Goal: Check status: Check status

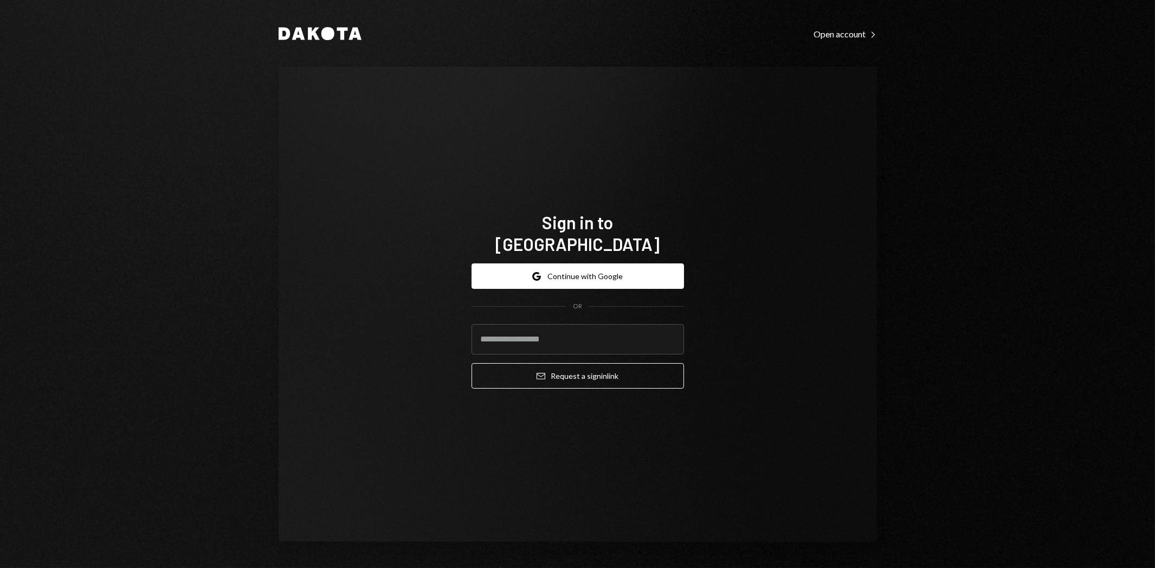
type input "**********"
click at [610, 363] on button "Email Request a sign in link" at bounding box center [577, 375] width 212 height 25
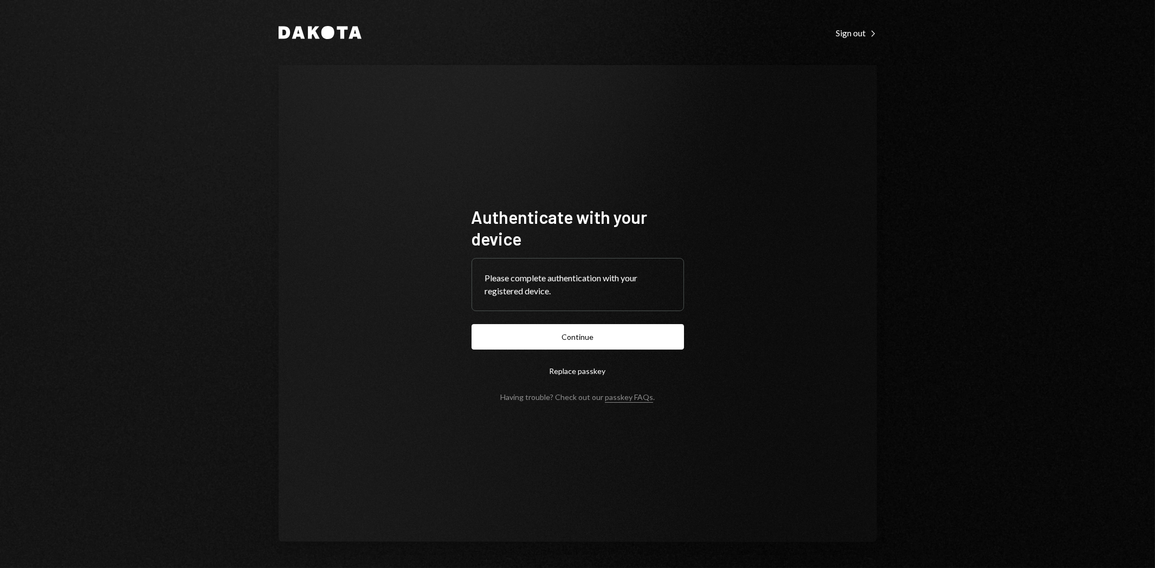
click at [626, 337] on button "Continue" at bounding box center [577, 336] width 212 height 25
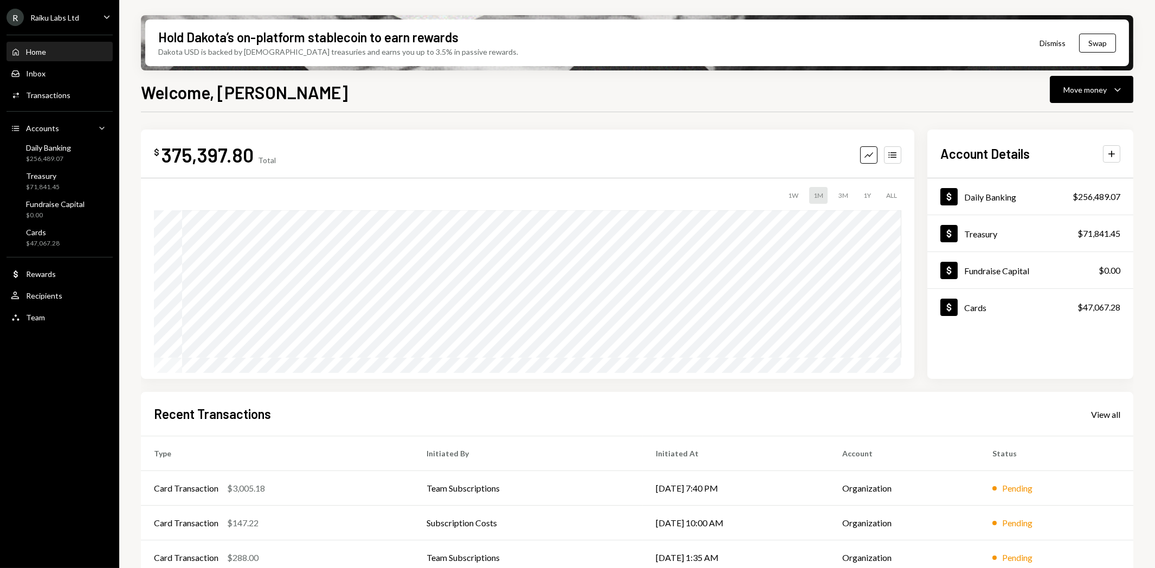
click at [1103, 413] on div "View all" at bounding box center [1105, 414] width 29 height 11
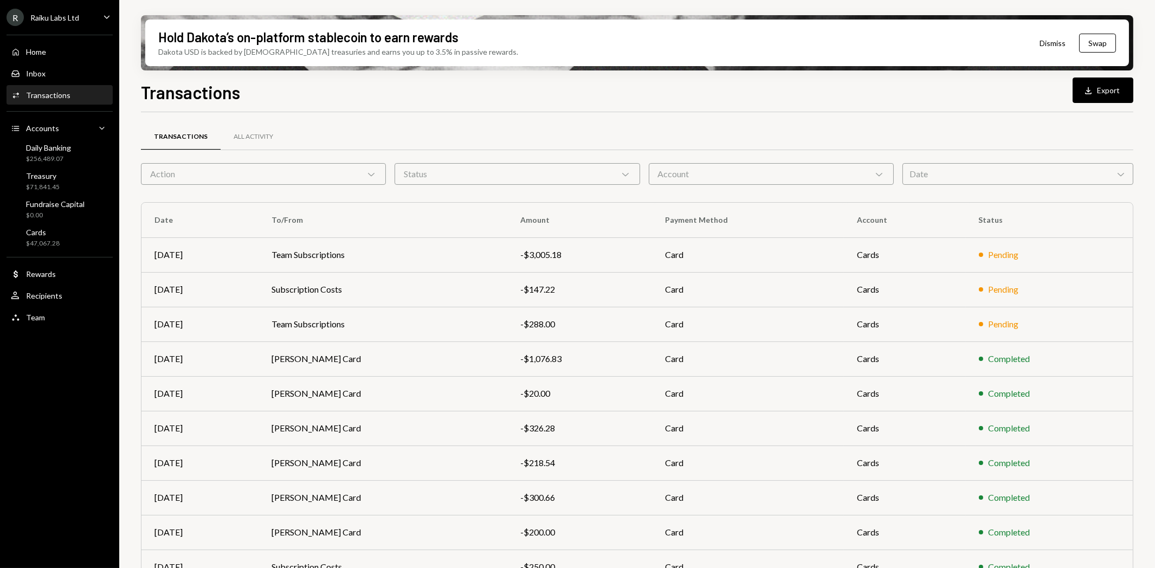
click at [1021, 179] on div "Date Chevron Down" at bounding box center [1017, 174] width 231 height 22
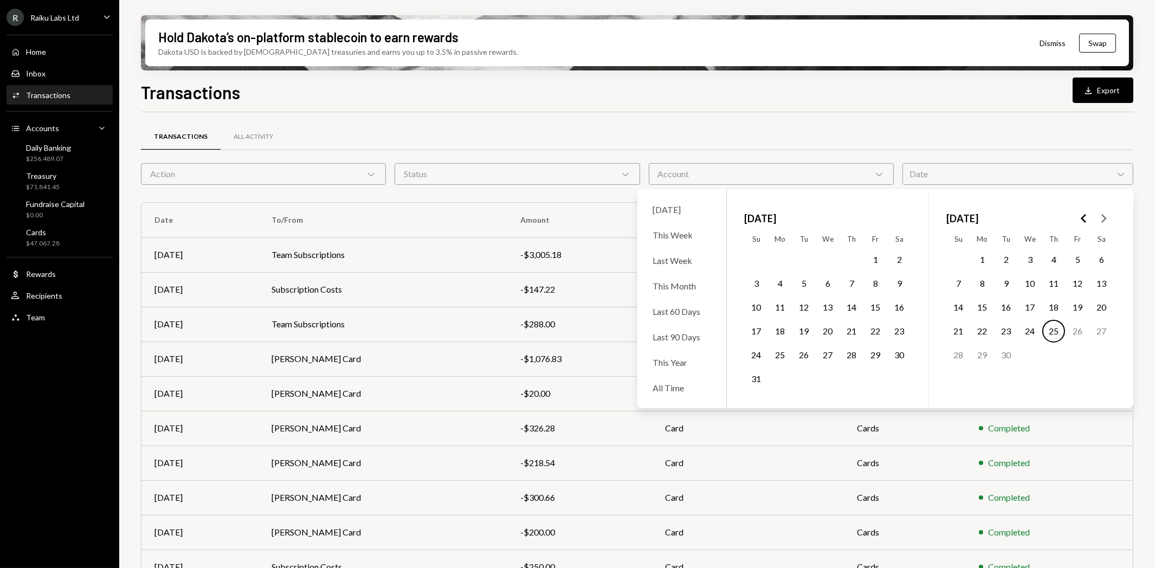
click at [898, 263] on button "2" at bounding box center [898, 259] width 23 height 23
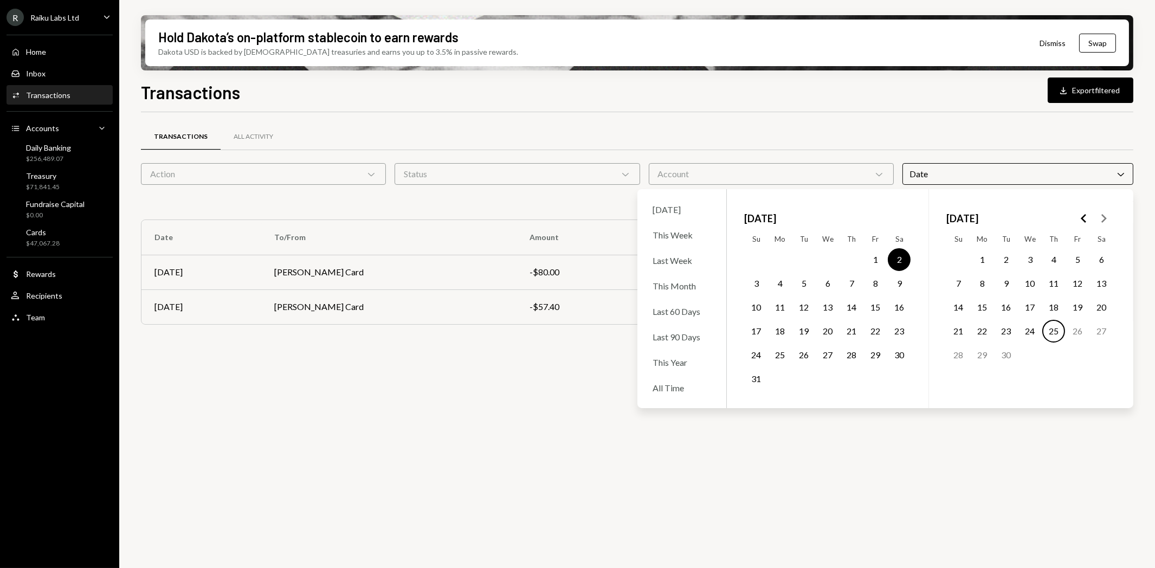
click at [371, 441] on div "Transactions All Activity Action Chevron Down Status Chevron Down Account Chevr…" at bounding box center [637, 346] width 992 height 468
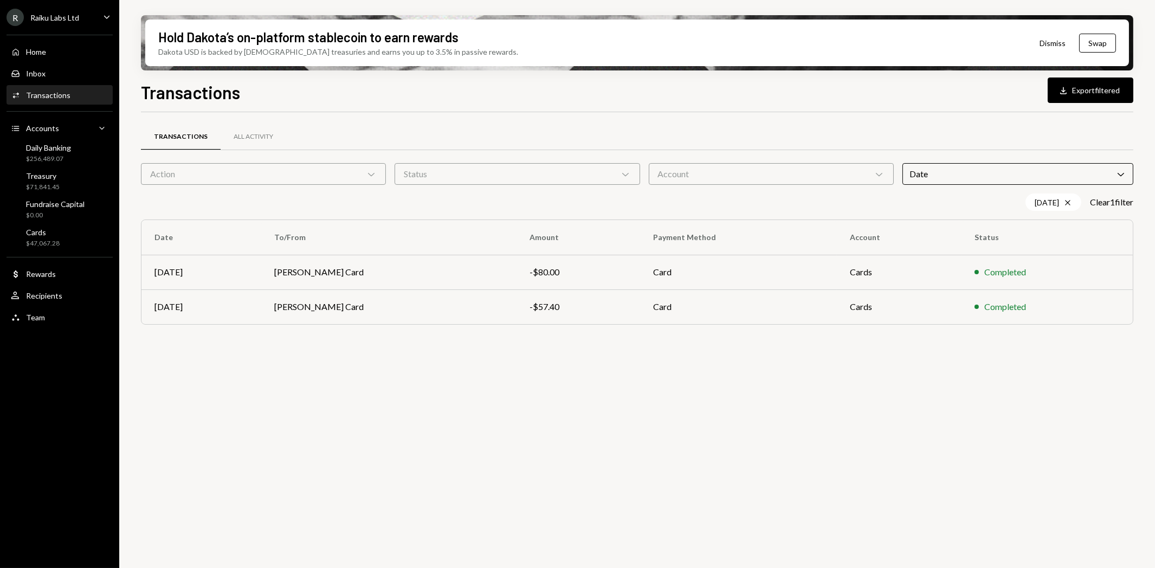
click at [304, 272] on td "[PERSON_NAME] Card" at bounding box center [388, 272] width 255 height 35
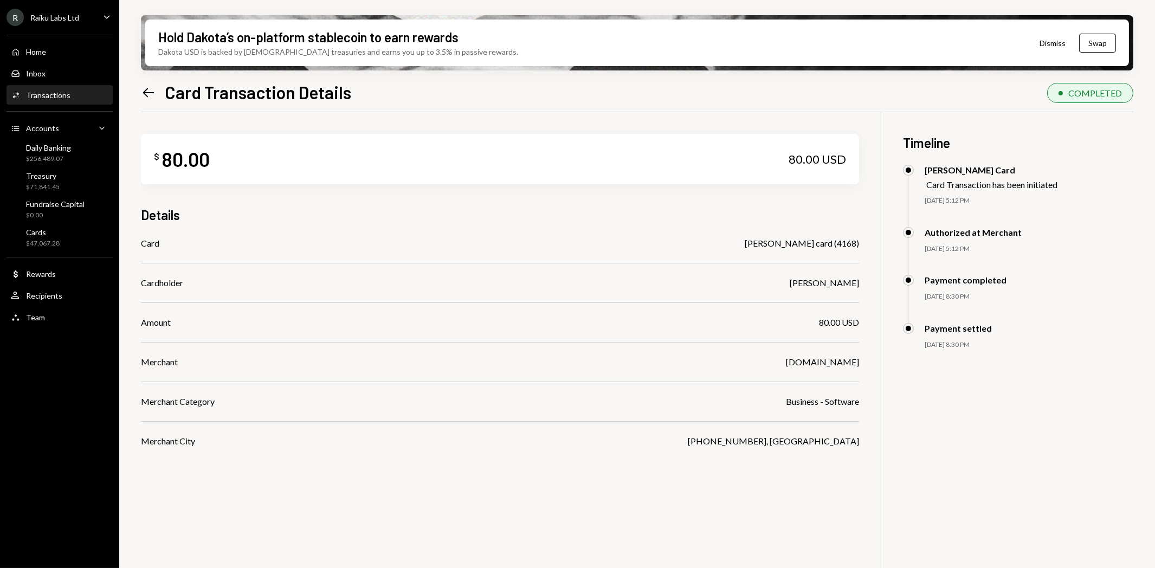
click at [149, 96] on icon "Left Arrow" at bounding box center [148, 92] width 15 height 15
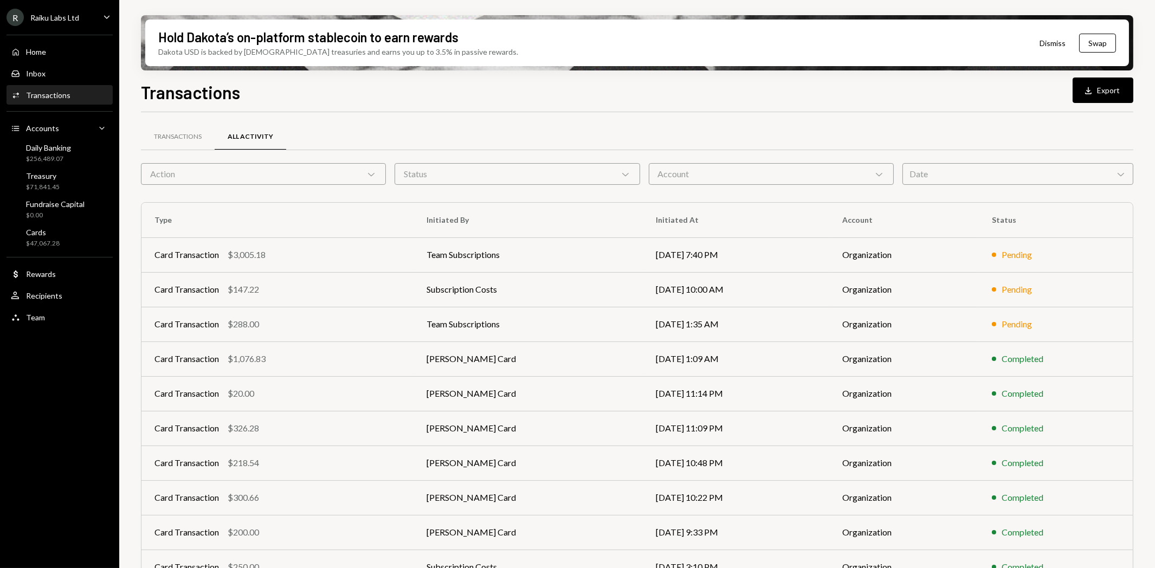
click at [1007, 178] on div "Date Chevron Down" at bounding box center [1017, 174] width 231 height 22
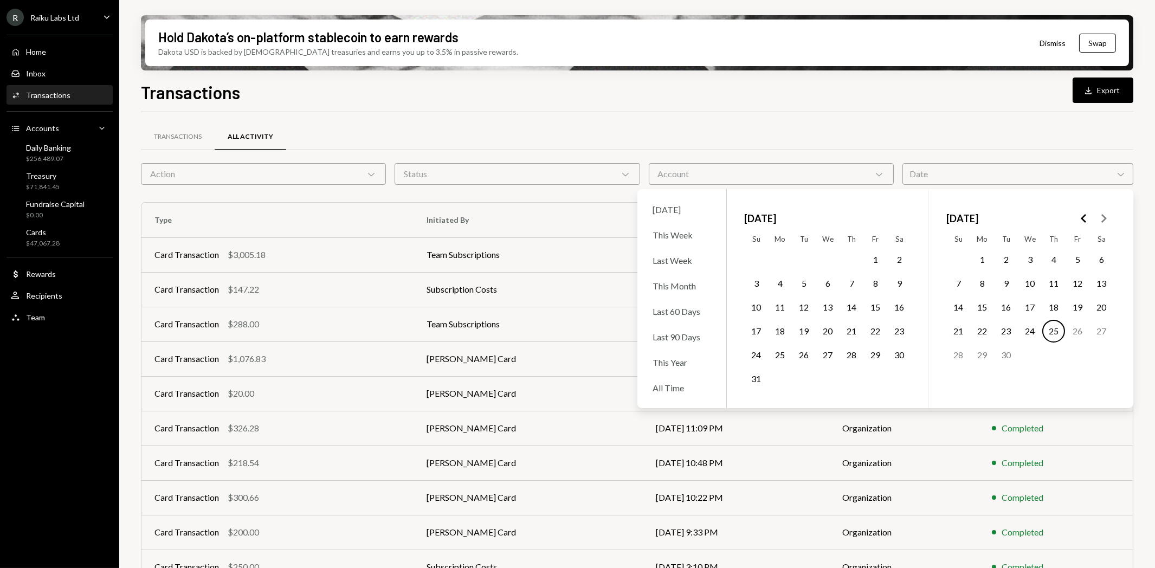
click at [904, 354] on button "30" at bounding box center [898, 354] width 23 height 23
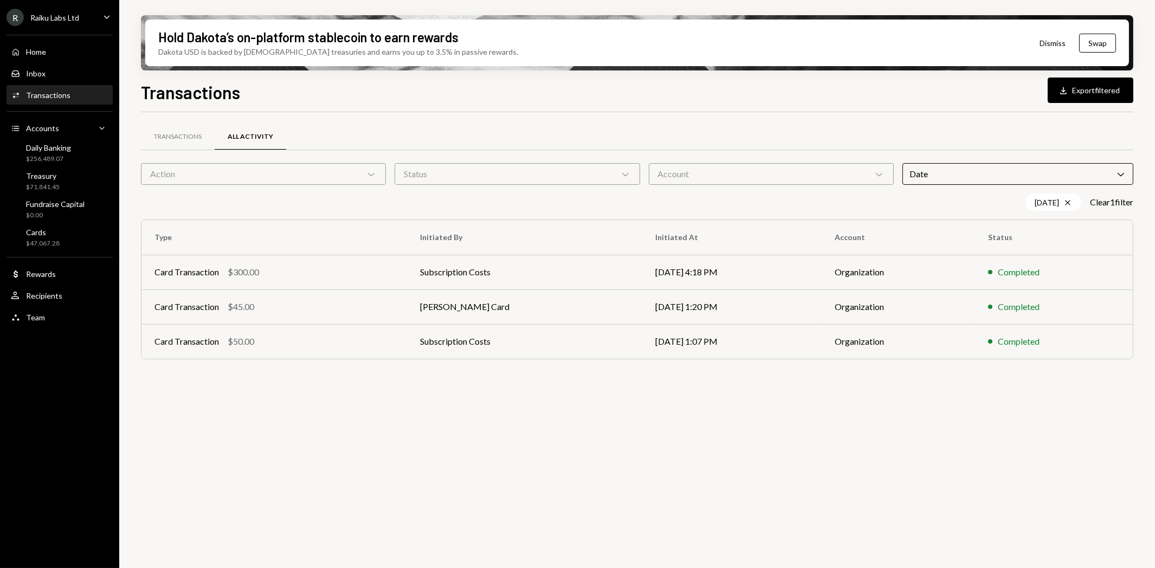
click at [502, 477] on div "Transactions All Activity Action Chevron Down Status Chevron Down Account Chevr…" at bounding box center [637, 346] width 992 height 468
click at [187, 310] on div "Card Transaction" at bounding box center [186, 306] width 64 height 13
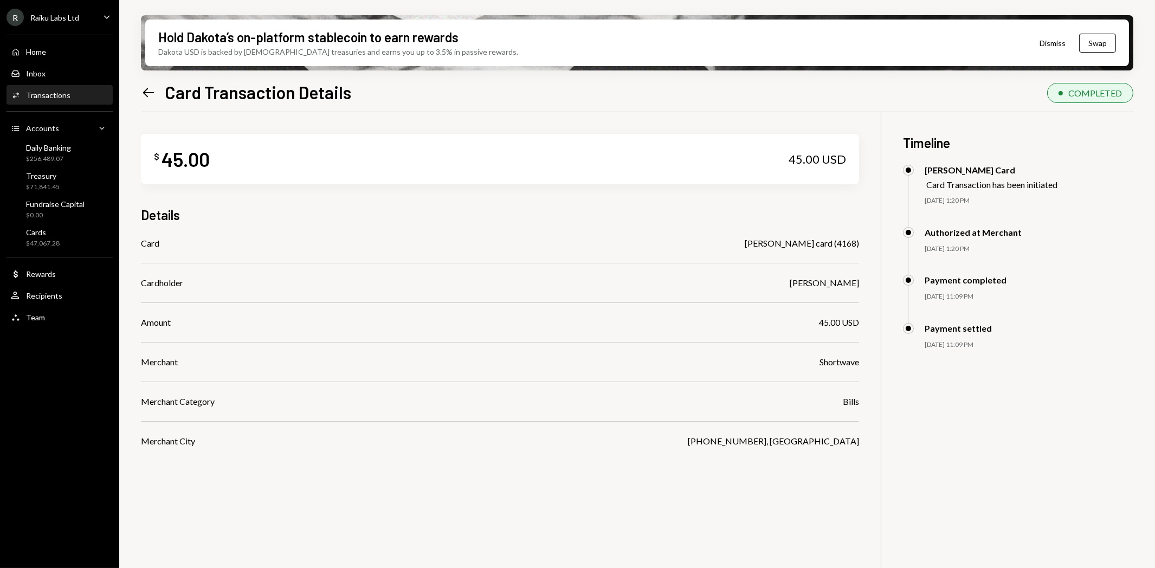
click at [151, 87] on icon "Left Arrow" at bounding box center [148, 92] width 15 height 15
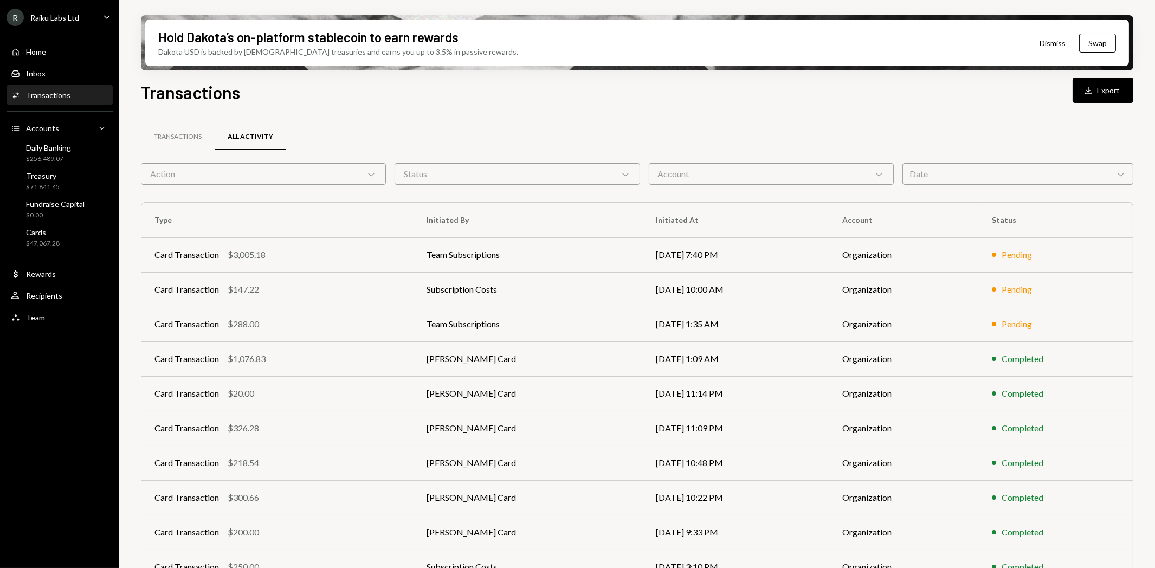
click at [1000, 174] on div "Date Chevron Down" at bounding box center [1017, 174] width 231 height 22
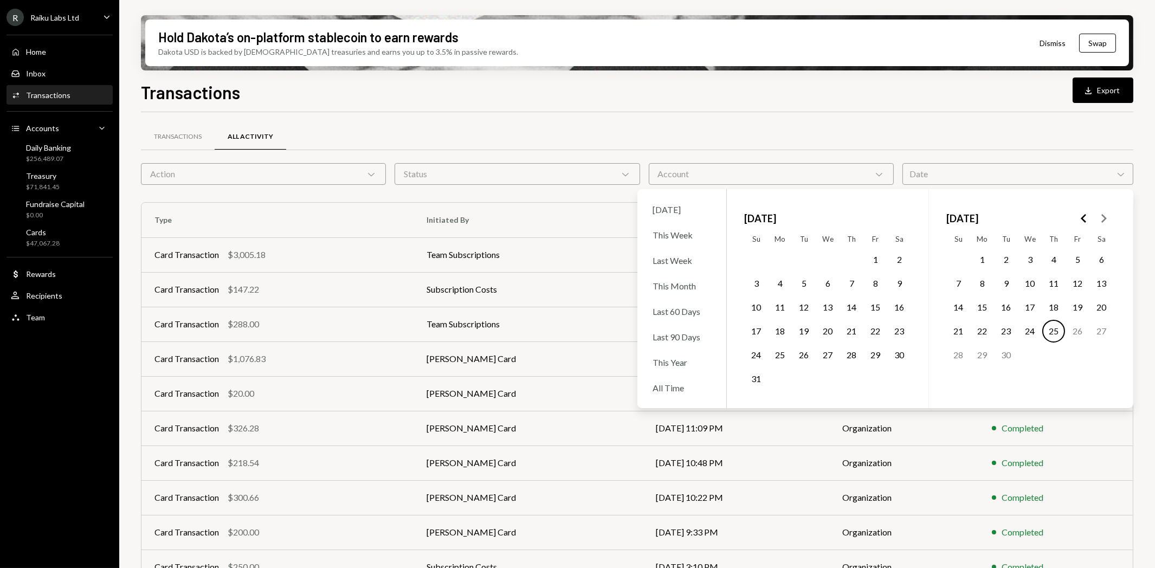
click at [809, 307] on button "12" at bounding box center [803, 307] width 23 height 23
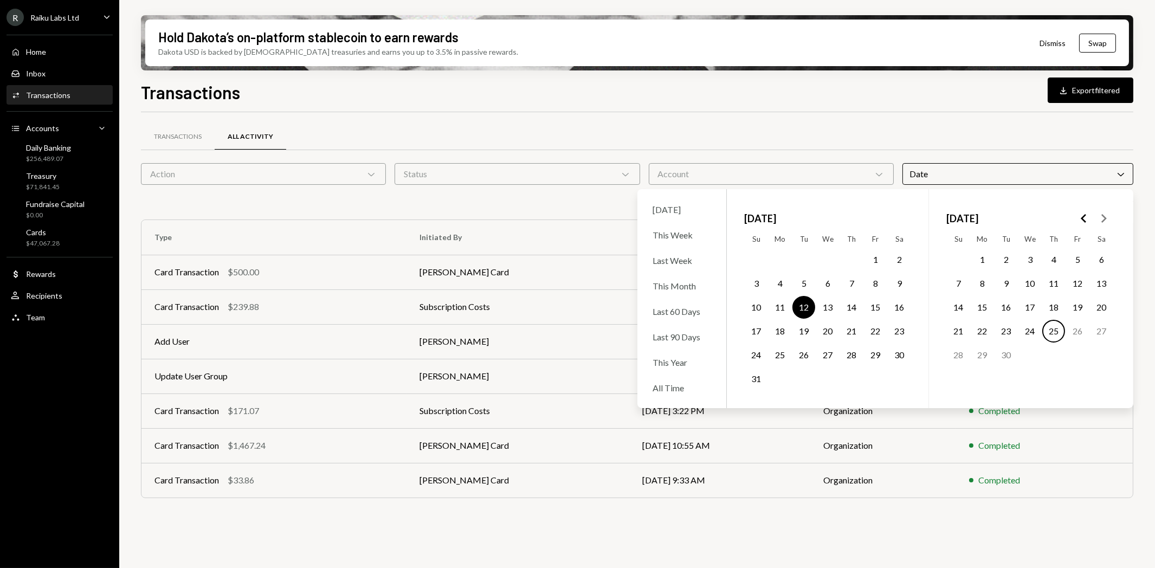
click at [627, 120] on div "Transactions All Activity Action Chevron Down Status Chevron Down Account Chevr…" at bounding box center [637, 315] width 992 height 407
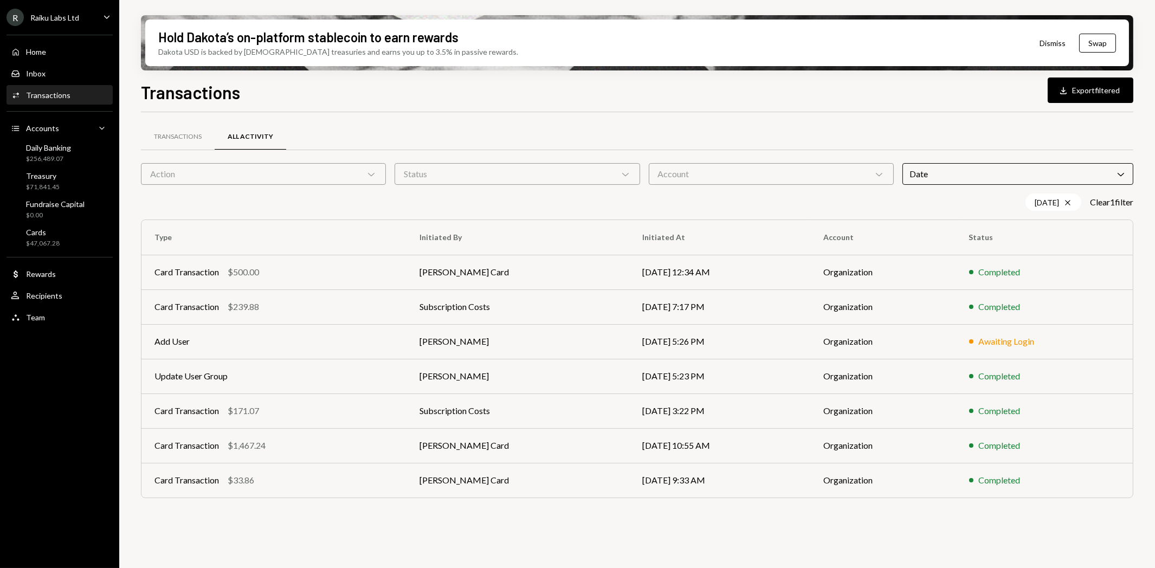
click at [1063, 201] on icon "Cross" at bounding box center [1067, 202] width 9 height 9
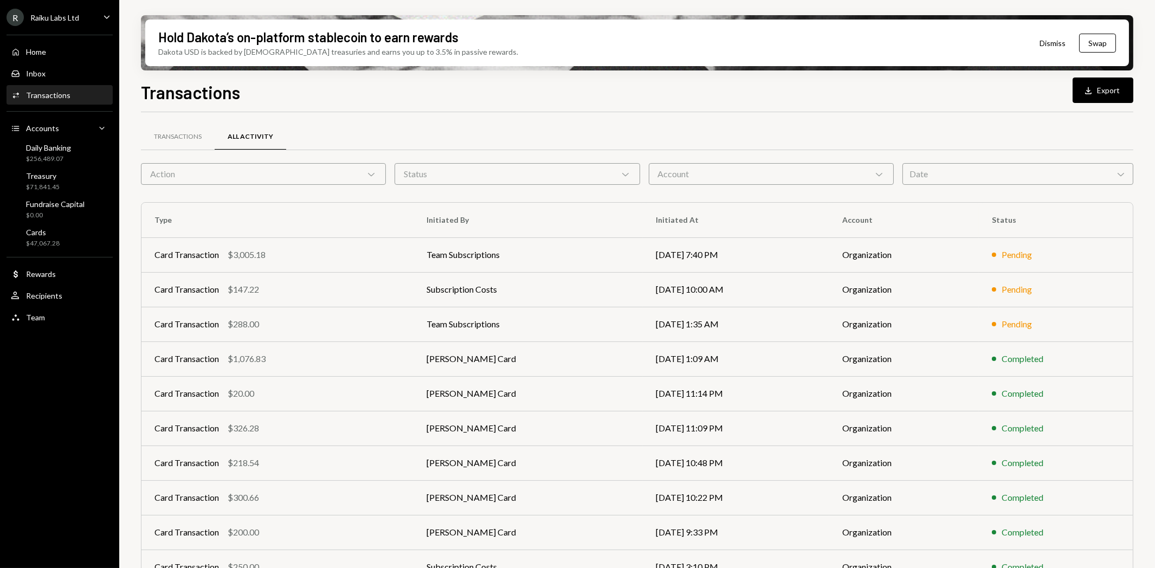
click at [999, 168] on div "Date Chevron Down" at bounding box center [1017, 174] width 231 height 22
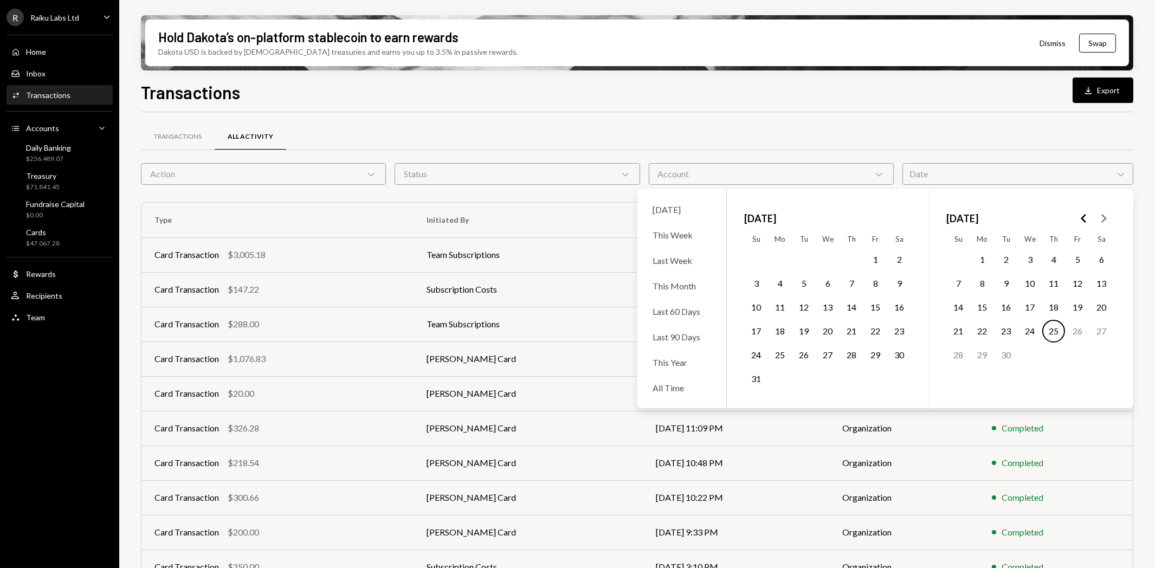
click at [1085, 217] on icon "Go to the Previous Month" at bounding box center [1083, 218] width 13 height 13
click at [1095, 283] on button "12" at bounding box center [1101, 283] width 23 height 23
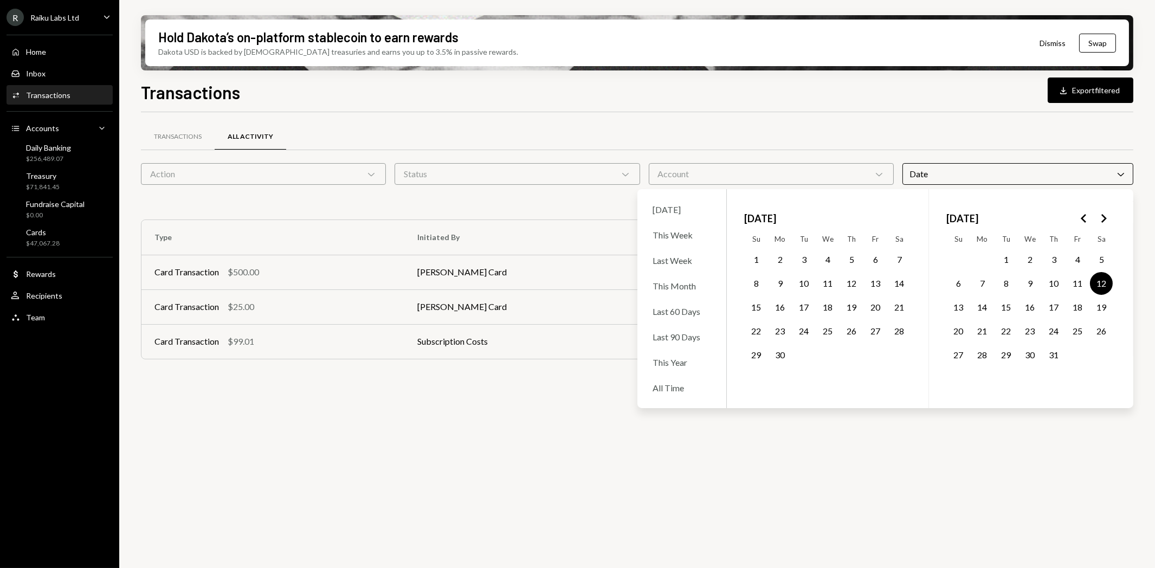
click at [518, 500] on div "Transactions All Activity Action Chevron Down Status Chevron Down Account Chevr…" at bounding box center [637, 346] width 992 height 468
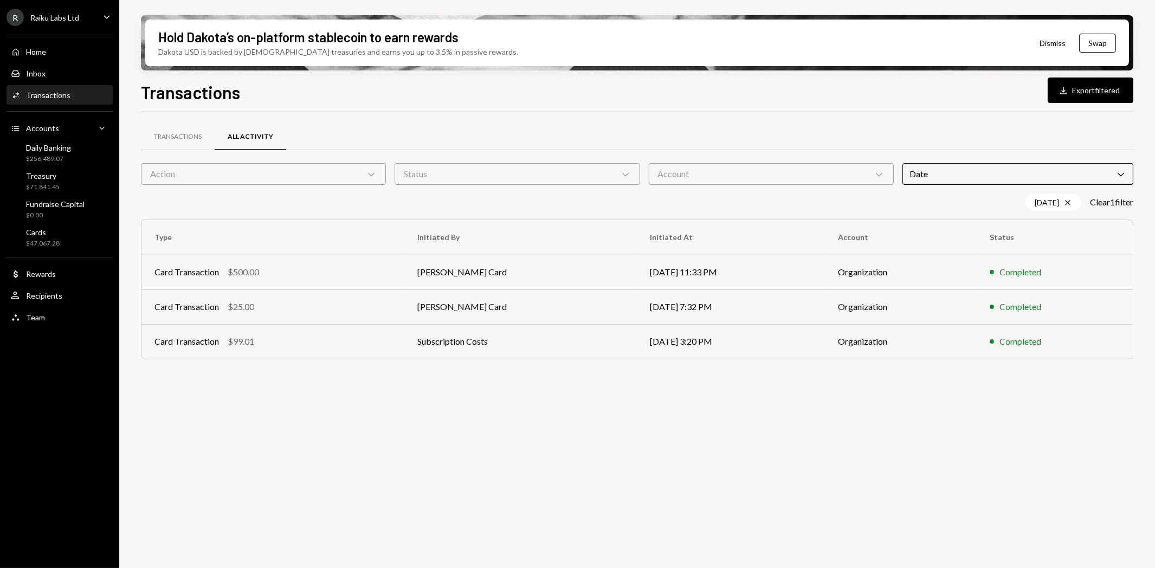
click at [185, 308] on div "Card Transaction" at bounding box center [186, 306] width 64 height 13
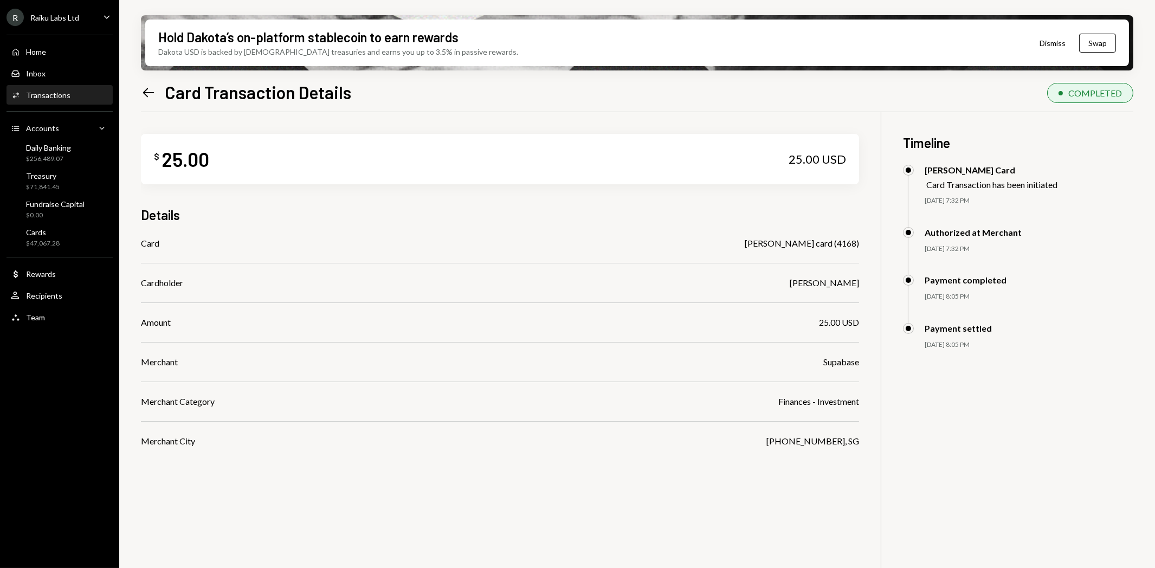
click at [144, 93] on icon at bounding box center [148, 92] width 11 height 9
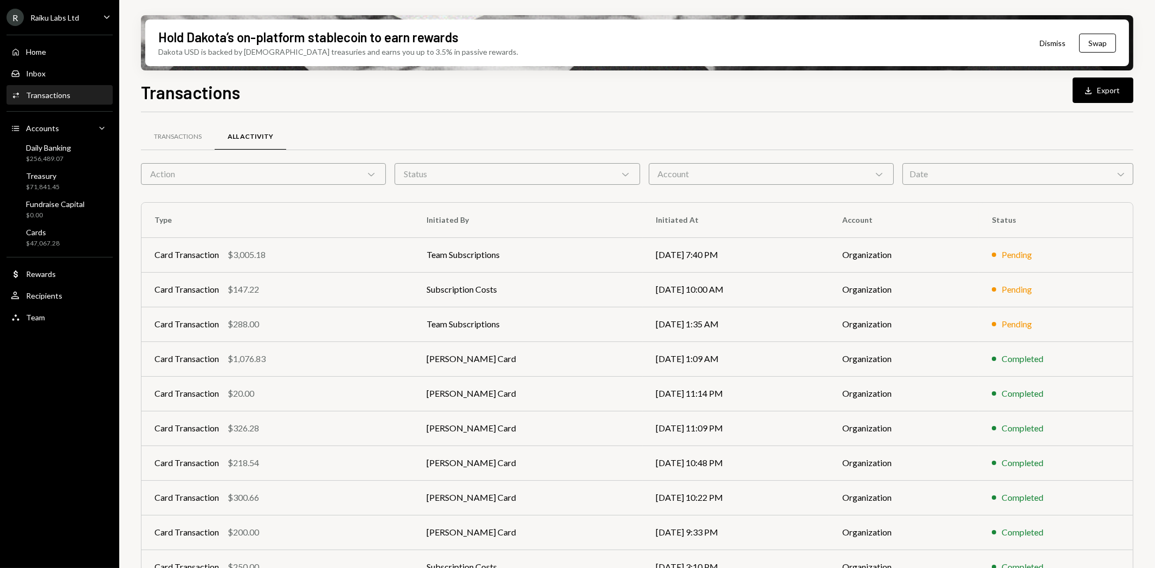
click at [1005, 172] on div "Date Chevron Down" at bounding box center [1017, 174] width 231 height 22
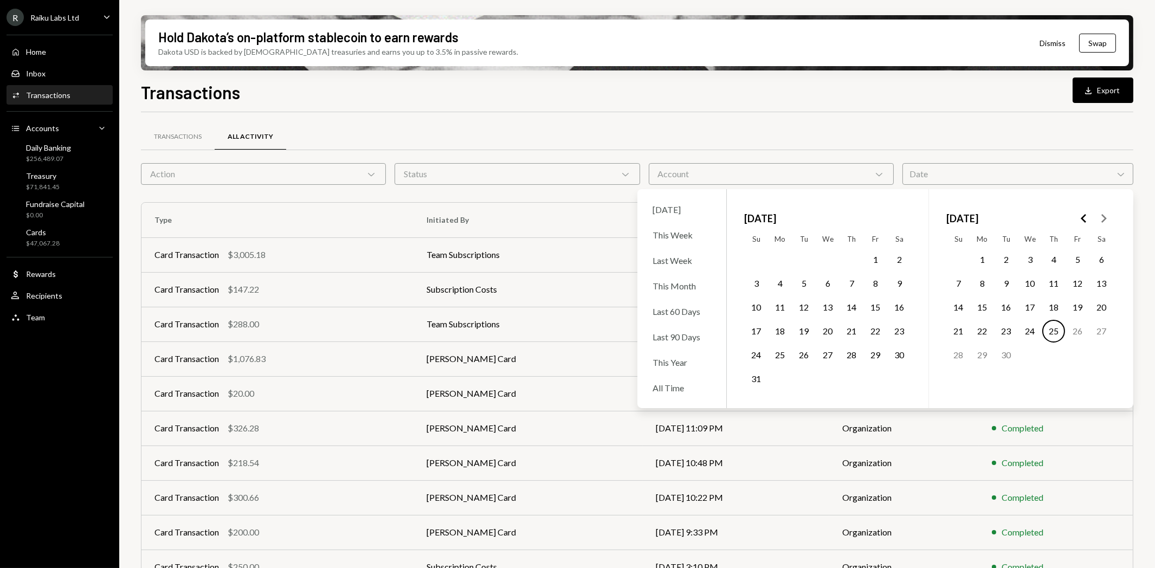
click at [898, 261] on button "2" at bounding box center [898, 259] width 23 height 23
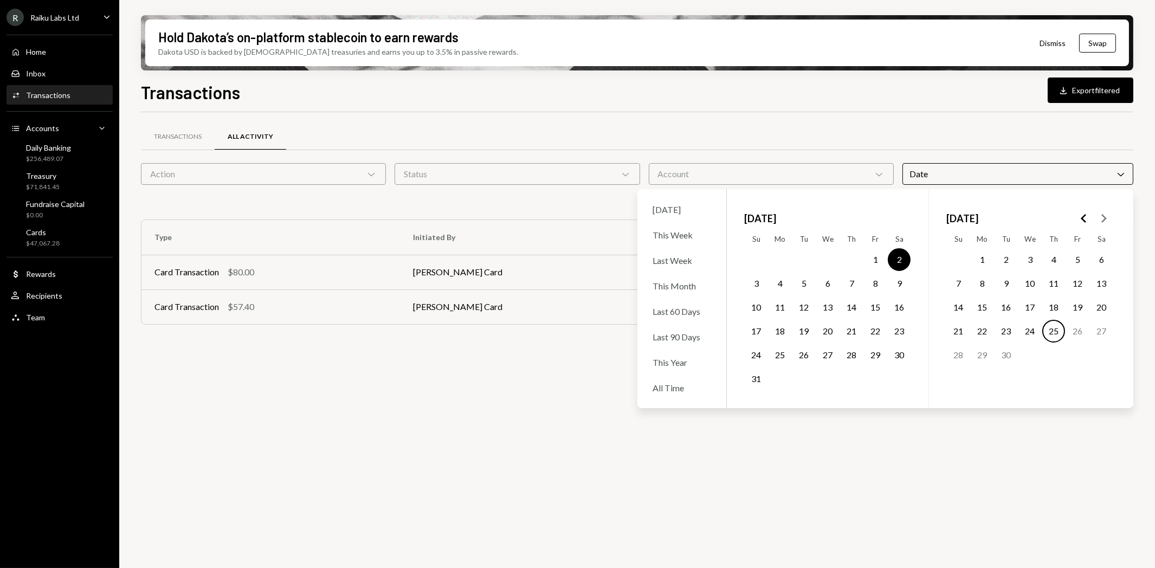
click at [797, 145] on div "Transactions All Activity" at bounding box center [637, 137] width 992 height 28
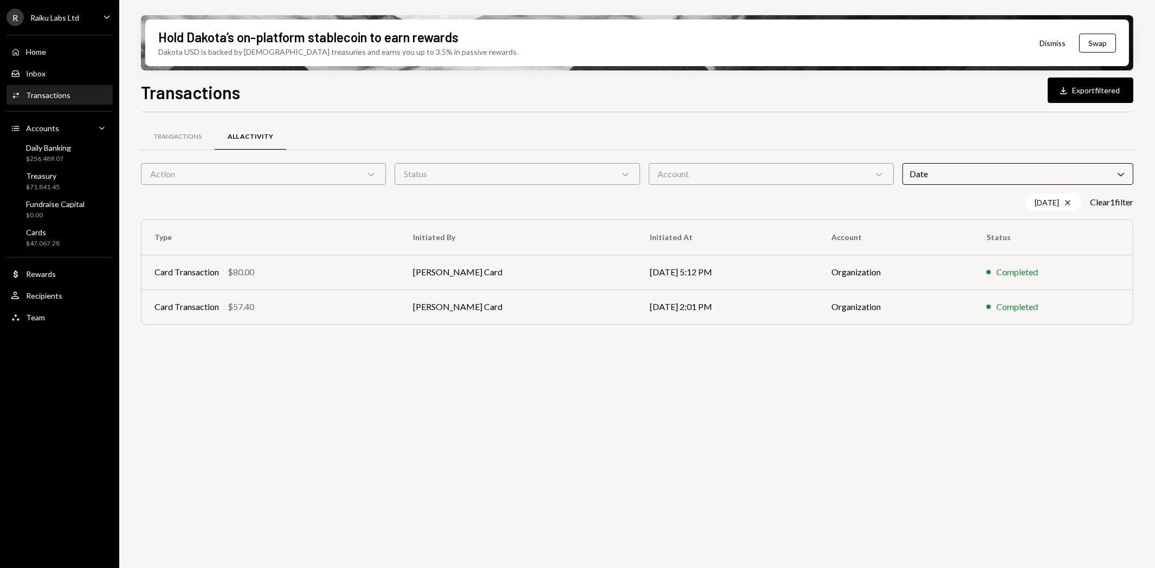
click at [194, 306] on div "Card Transaction" at bounding box center [186, 306] width 64 height 13
